Goal: Task Accomplishment & Management: Manage account settings

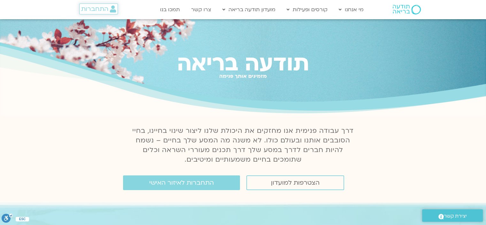
click at [100, 11] on span "התחברות" at bounding box center [94, 8] width 27 height 7
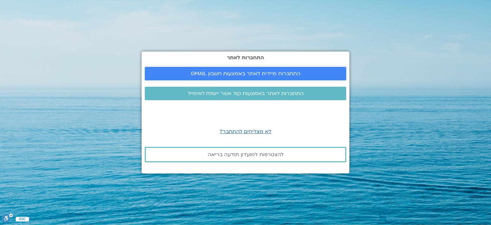
click at [230, 71] on span "התחברות מיידית לאתר באמצעות חשבון GMAIL" at bounding box center [246, 74] width 110 height 6
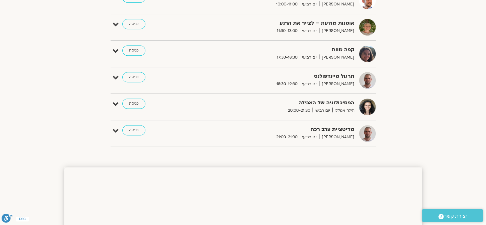
scroll to position [256, 0]
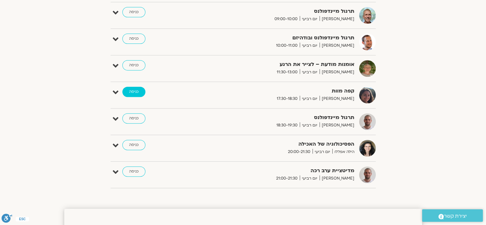
click at [135, 91] on link "כניסה" at bounding box center [133, 92] width 23 height 10
